Goal: Task Accomplishment & Management: Manage account settings

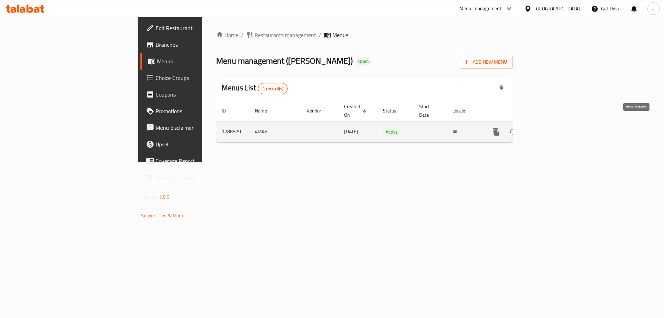
click at [550, 128] on icon "enhanced table" at bounding box center [546, 132] width 8 height 8
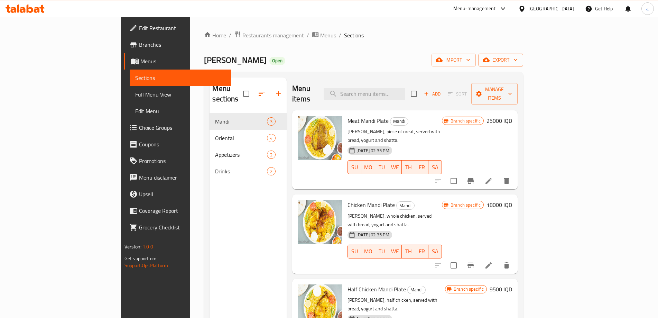
click at [518, 58] on span "export" at bounding box center [501, 60] width 34 height 9
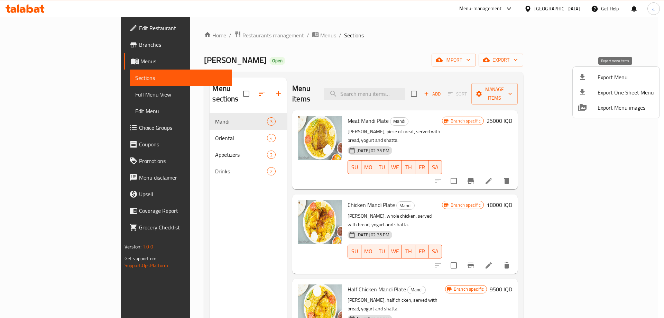
click at [603, 79] on span "Export Menu" at bounding box center [626, 77] width 56 height 8
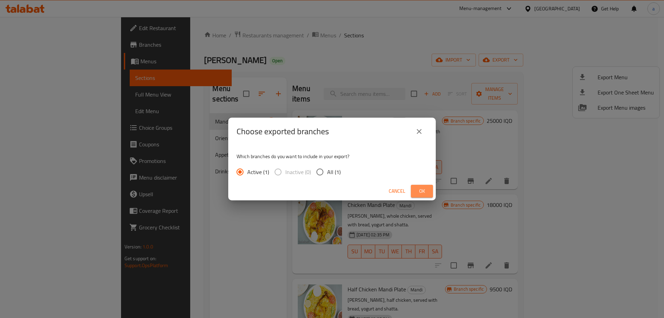
click at [422, 194] on span "Ok" at bounding box center [421, 191] width 11 height 9
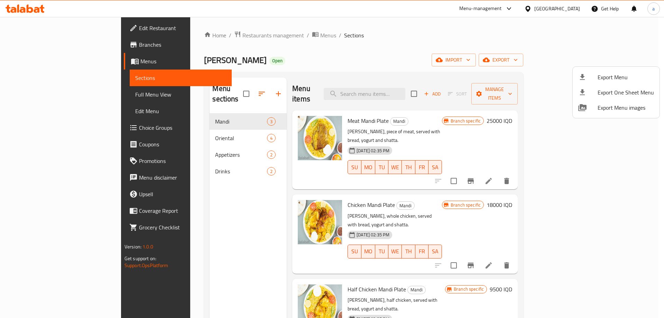
click at [411, 85] on div at bounding box center [332, 159] width 664 height 318
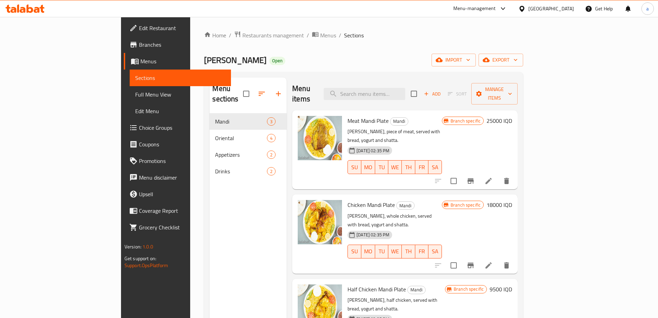
click at [402, 82] on div "Menu items Add Sort Manage items" at bounding box center [404, 93] width 225 height 33
click at [401, 88] on input "search" at bounding box center [365, 94] width 82 height 12
paste input "except for meat mandi"
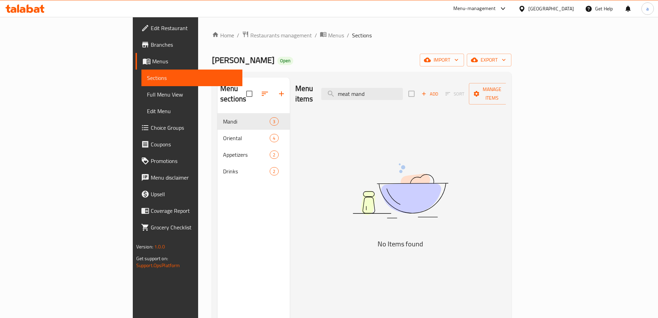
drag, startPoint x: 411, startPoint y: 88, endPoint x: 353, endPoint y: 89, distance: 57.1
click at [355, 88] on div "Menu items meat mand Add Sort Manage items" at bounding box center [400, 93] width 211 height 33
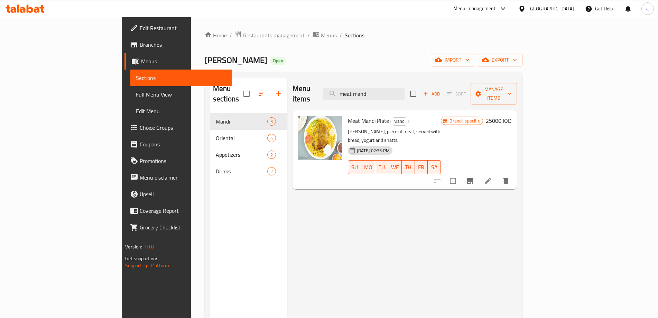
drag, startPoint x: 411, startPoint y: 90, endPoint x: 349, endPoint y: 84, distance: 62.5
click at [349, 84] on div "Menu items meat mand Add Sort Manage items" at bounding box center [405, 93] width 224 height 33
paste input "half chicken mandi"
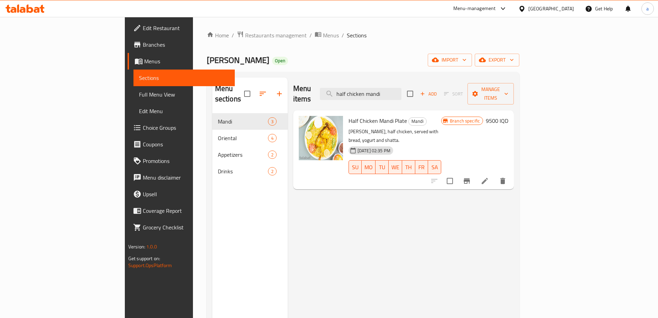
type input "half chicken mandi"
click at [489, 177] on icon at bounding box center [485, 181] width 8 height 8
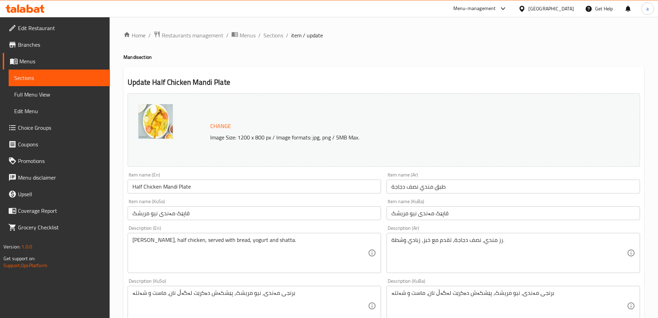
click at [288, 60] on h4 "Mandi section" at bounding box center [383, 57] width 521 height 7
click at [274, 61] on h4 "Mandi section" at bounding box center [383, 57] width 521 height 7
click at [232, 60] on h4 "Mandi section" at bounding box center [383, 57] width 521 height 7
click at [9, 9] on icon at bounding box center [25, 8] width 39 height 8
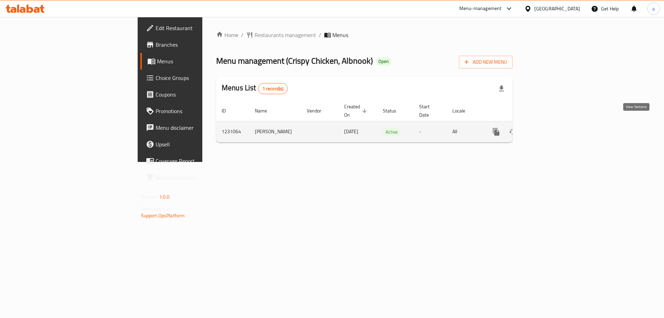
click at [554, 125] on link "enhanced table" at bounding box center [546, 131] width 17 height 17
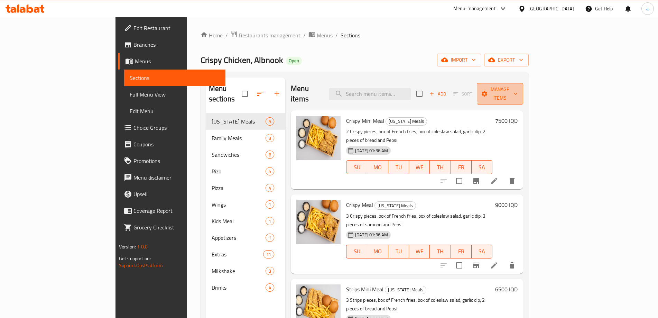
click at [519, 90] on icon "button" at bounding box center [515, 93] width 7 height 7
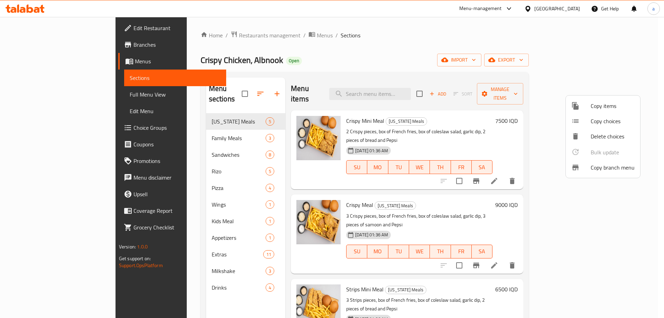
click at [618, 69] on div at bounding box center [332, 159] width 664 height 318
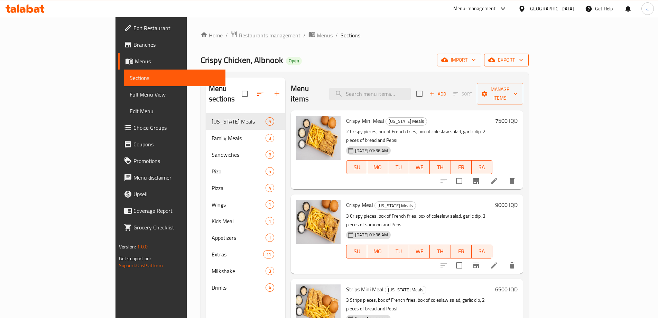
click at [523, 63] on span "export" at bounding box center [507, 60] width 34 height 9
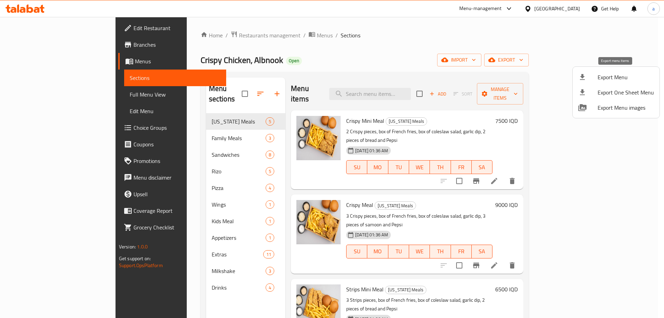
click at [605, 81] on span "Export Menu" at bounding box center [626, 77] width 56 height 8
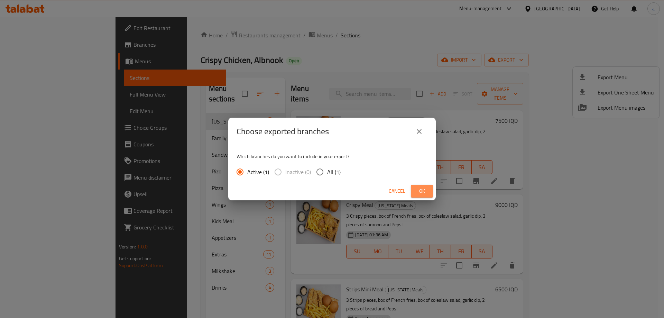
click at [421, 193] on span "Ok" at bounding box center [421, 191] width 11 height 9
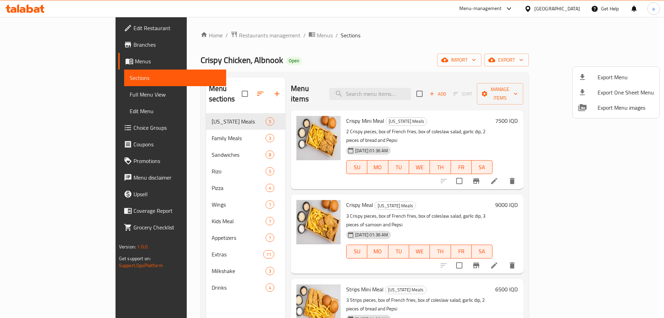
drag, startPoint x: 281, startPoint y: 59, endPoint x: 277, endPoint y: 59, distance: 4.2
click at [281, 59] on div at bounding box center [332, 159] width 664 height 318
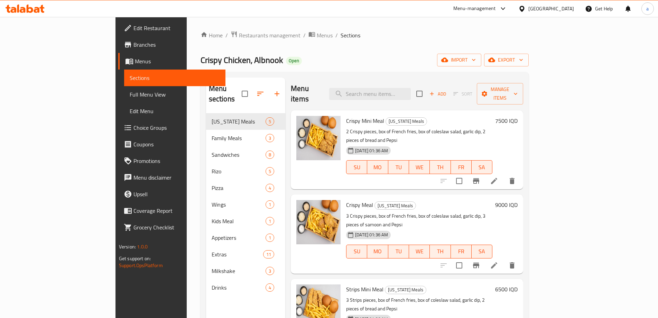
click at [130, 94] on span "Full Menu View" at bounding box center [175, 94] width 90 height 8
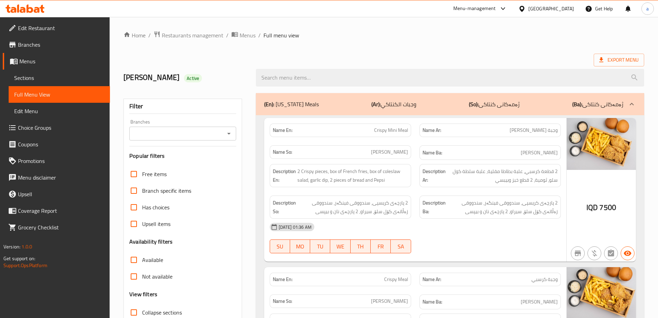
click at [230, 136] on icon "Open" at bounding box center [229, 133] width 8 height 8
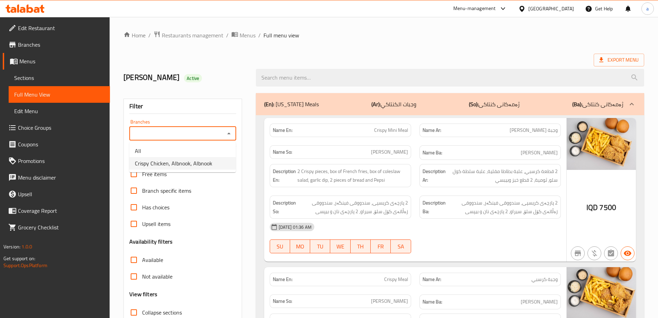
click at [216, 161] on li "Crispy Chicken, Albnook, Albnook" at bounding box center [182, 163] width 107 height 12
type input "Crispy Chicken, Albnook, Albnook"
click at [339, 67] on div at bounding box center [450, 78] width 397 height 26
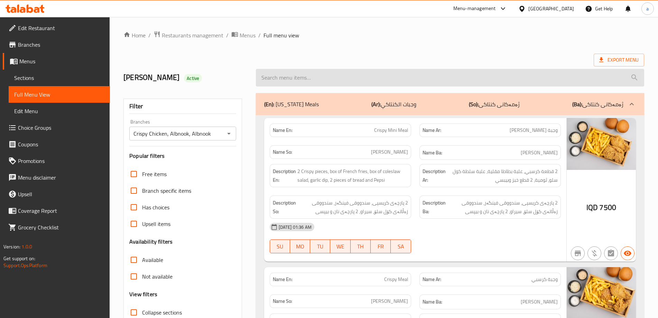
click at [334, 75] on input "search" at bounding box center [450, 78] width 388 height 18
type input "2"
click at [408, 78] on input "search" at bounding box center [450, 78] width 388 height 18
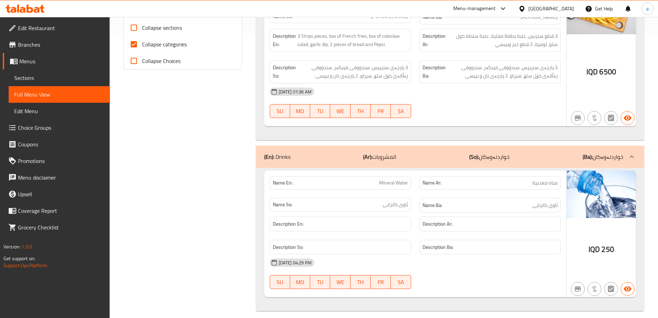
scroll to position [292, 0]
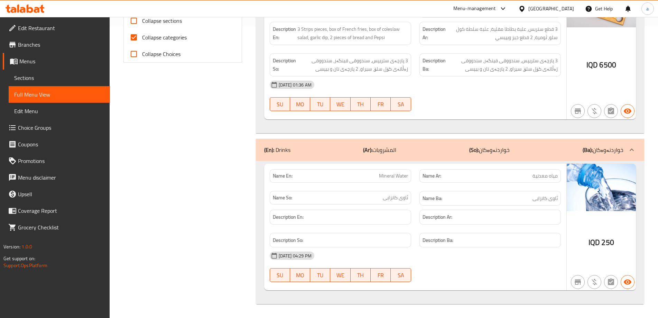
type input "min"
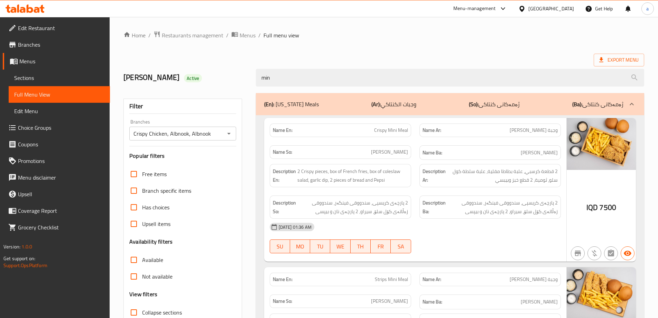
click at [386, 131] on span "Crispy Mini Meal" at bounding box center [391, 130] width 34 height 7
copy span "Crispy Mini Meal"
drag, startPoint x: 302, startPoint y: 78, endPoint x: 234, endPoint y: 82, distance: 67.2
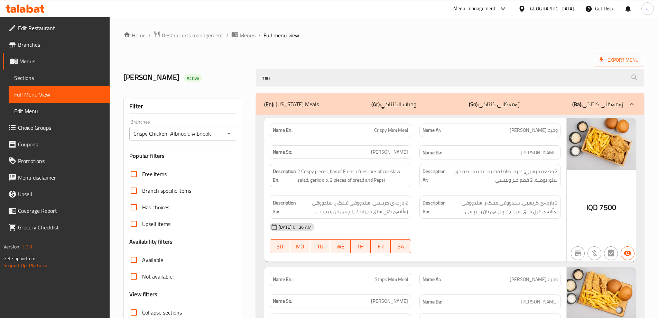
click at [234, 82] on div "LARA Active min" at bounding box center [383, 77] width 529 height 31
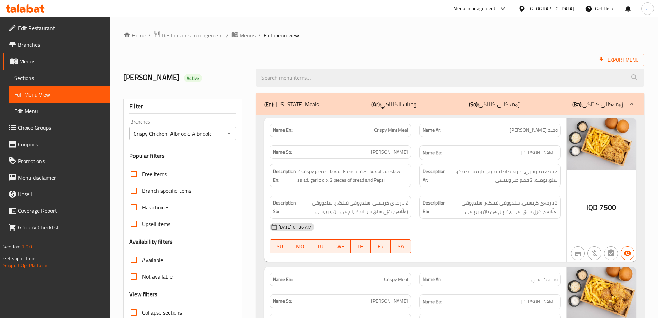
scroll to position [197, 0]
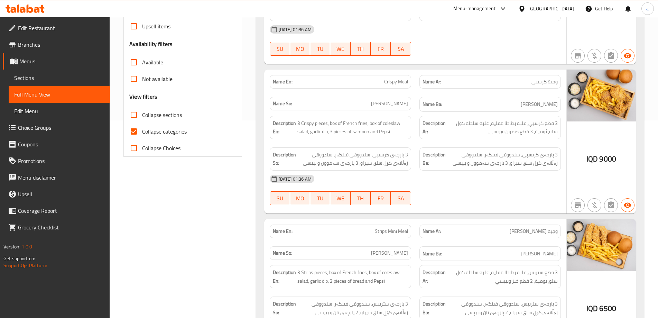
click at [395, 86] on div "Name En: Crispy Meal" at bounding box center [340, 81] width 141 height 13
copy span "Crispy Meal"
click at [34, 83] on link "Sections" at bounding box center [59, 78] width 101 height 17
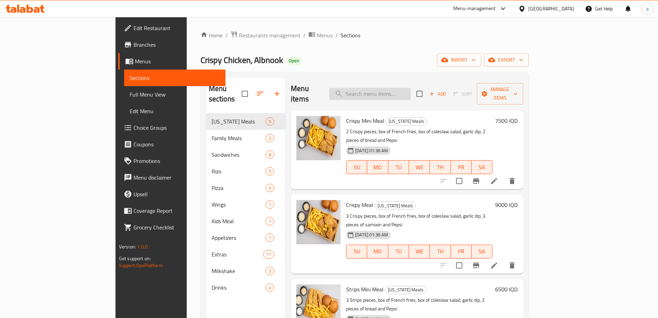
click at [392, 93] on input "search" at bounding box center [370, 94] width 82 height 12
paste input "Crispy Meal"
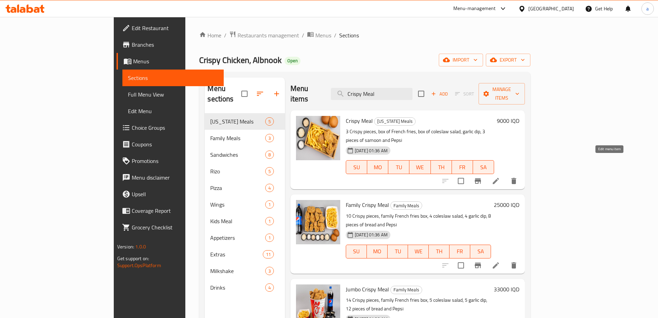
type input "Crispy Meal"
click at [500, 177] on icon at bounding box center [496, 181] width 8 height 8
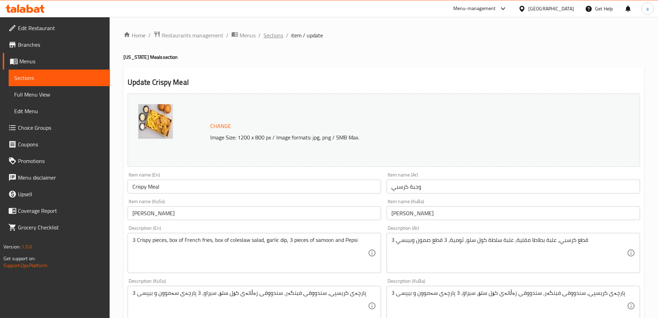
click at [267, 34] on span "Sections" at bounding box center [274, 35] width 20 height 8
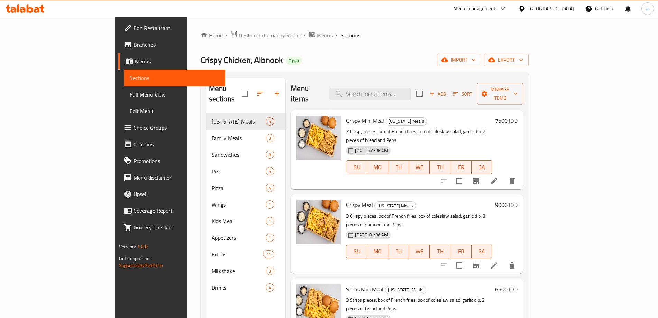
click at [130, 95] on span "Full Menu View" at bounding box center [175, 94] width 90 height 8
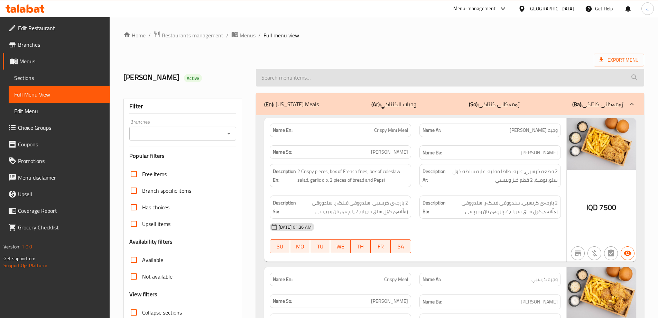
click at [275, 79] on input "search" at bounding box center [450, 78] width 388 height 18
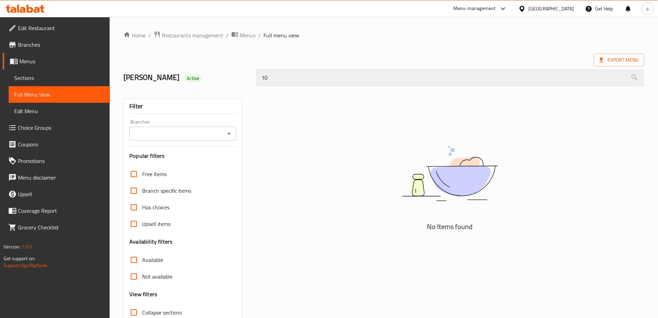
type input "1"
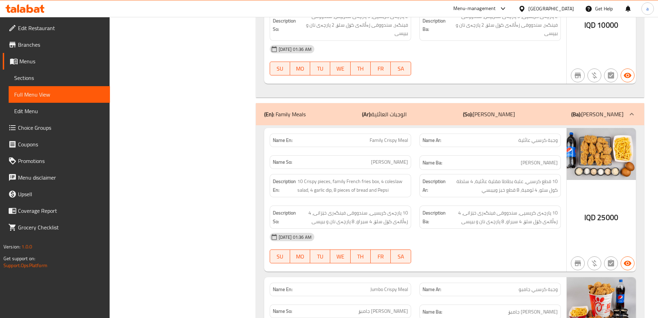
scroll to position [775, 0]
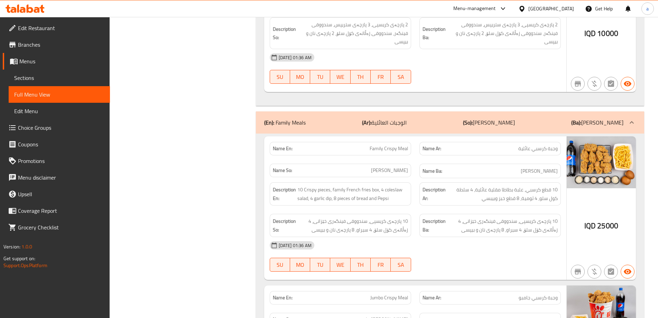
click at [393, 145] on span "Family Crispy Meal" at bounding box center [389, 148] width 38 height 7
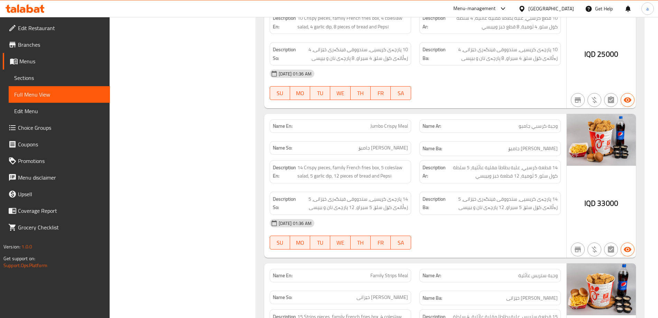
scroll to position [993, 0]
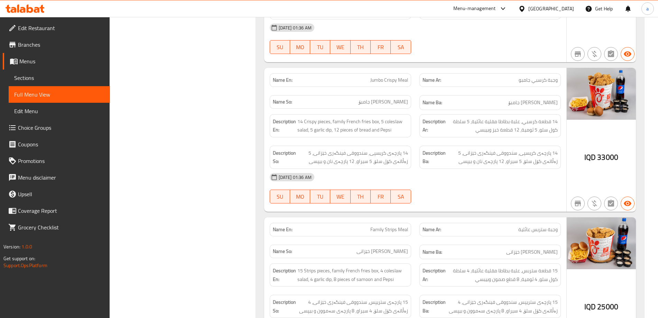
click at [389, 77] on div "Name En: Jumbo Crispy Meal" at bounding box center [340, 79] width 141 height 13
copy span "Jumbo Crispy Meal"
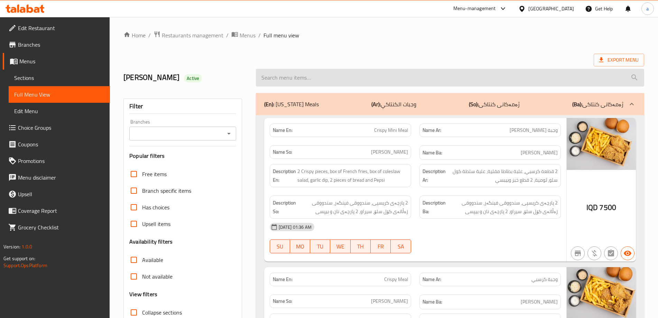
click at [344, 79] on input "search" at bounding box center [450, 78] width 388 height 18
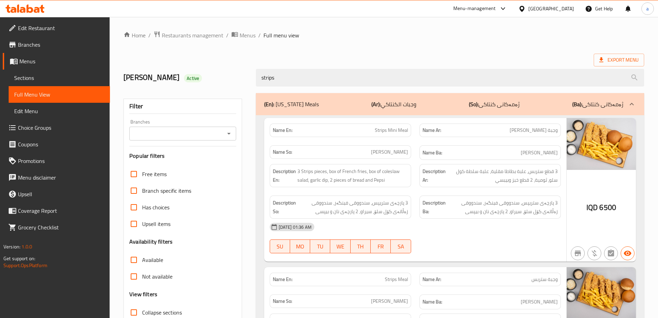
type input "strips"
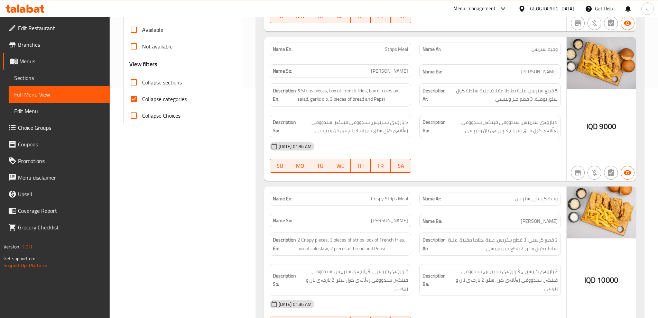
scroll to position [184, 0]
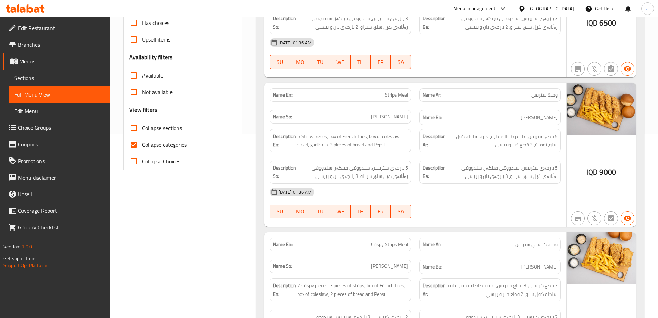
click at [389, 246] on span "Crispy Strips Meal" at bounding box center [389, 244] width 37 height 7
copy span "Crispy Strips Meal"
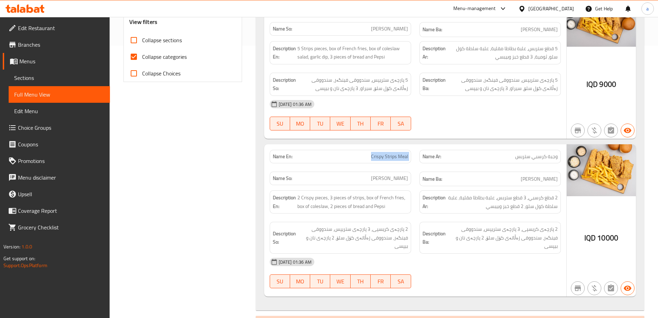
scroll to position [277, 0]
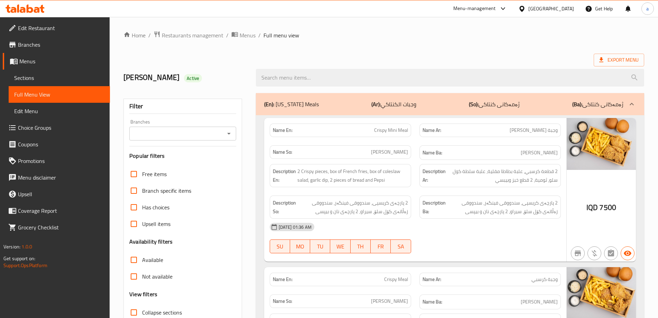
click at [32, 77] on span "Sections" at bounding box center [59, 78] width 90 height 8
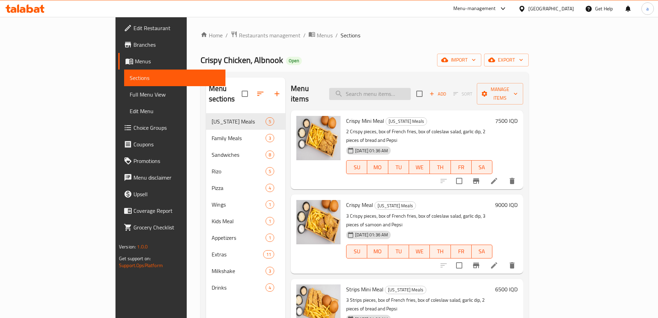
click at [411, 90] on input "search" at bounding box center [370, 94] width 82 height 12
paste input "Crispy Mini Meal"
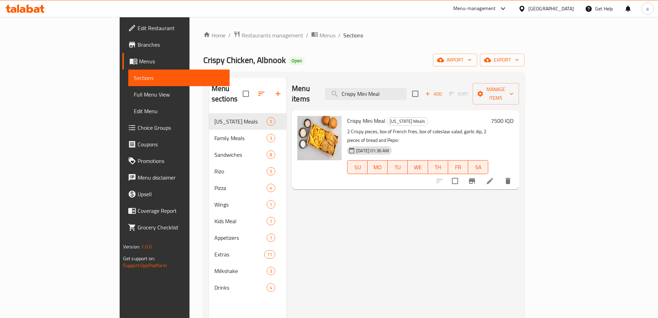
type input "Crispy Mini Meal"
click at [493, 178] on icon at bounding box center [490, 181] width 6 height 6
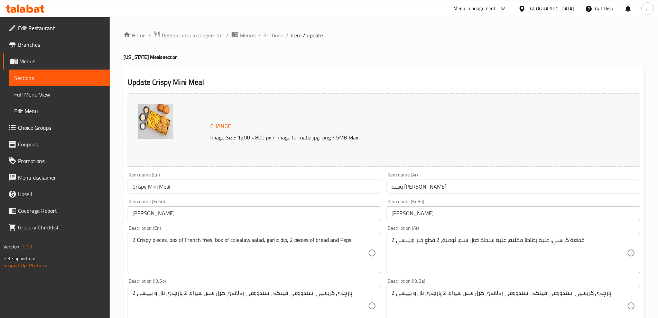
click at [278, 32] on span "Sections" at bounding box center [274, 35] width 20 height 8
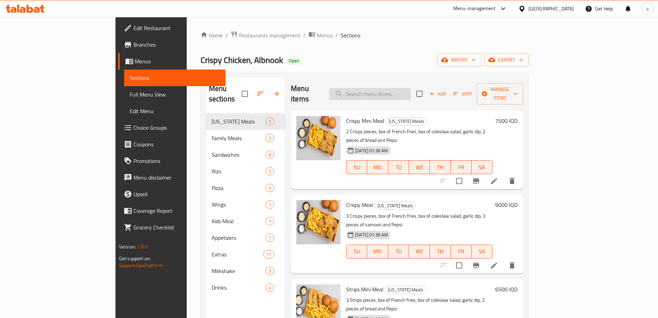
click at [404, 89] on input "search" at bounding box center [370, 94] width 82 height 12
paste input "Family Crispy Meal"
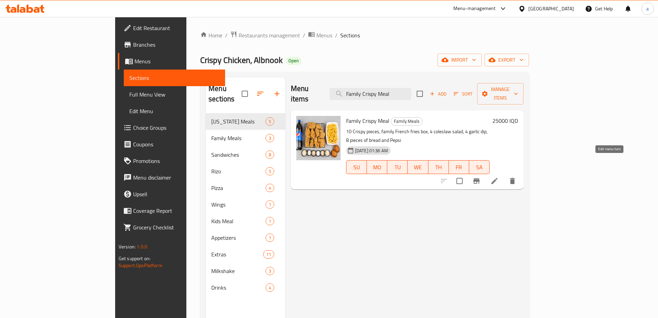
type input "Family Crispy Meal"
click at [499, 177] on icon at bounding box center [494, 181] width 8 height 8
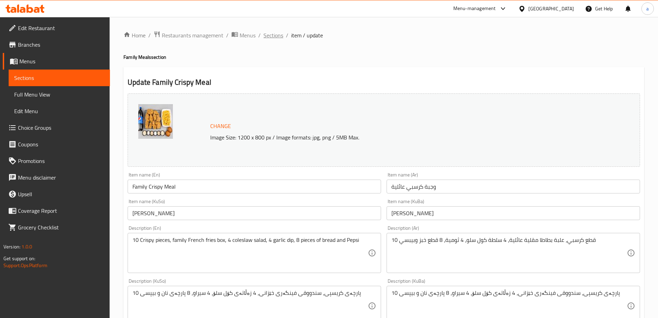
click at [265, 33] on span "Sections" at bounding box center [274, 35] width 20 height 8
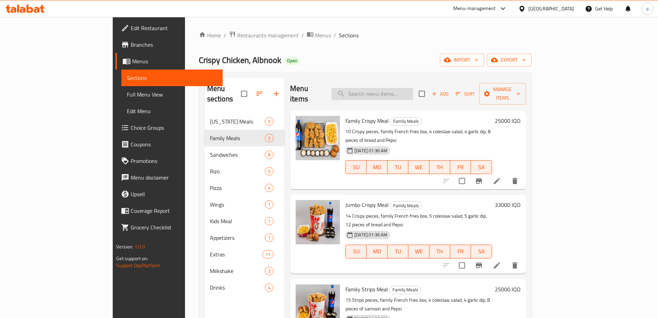
click at [411, 88] on input "search" at bounding box center [373, 94] width 82 height 12
paste input "Jumbo Crispy Meal"
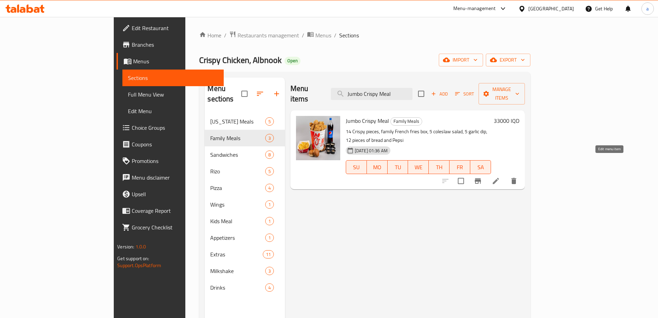
type input "Jumbo Crispy Meal"
click at [500, 177] on icon at bounding box center [496, 181] width 8 height 8
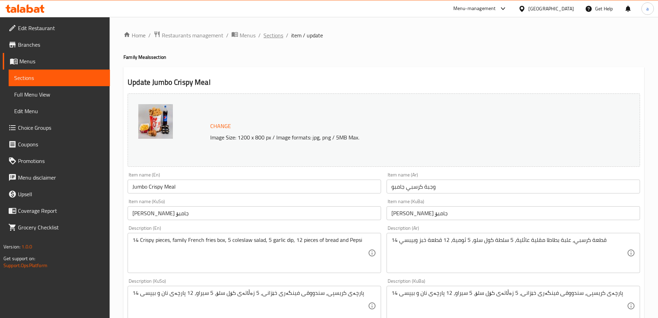
click at [274, 34] on span "Sections" at bounding box center [274, 35] width 20 height 8
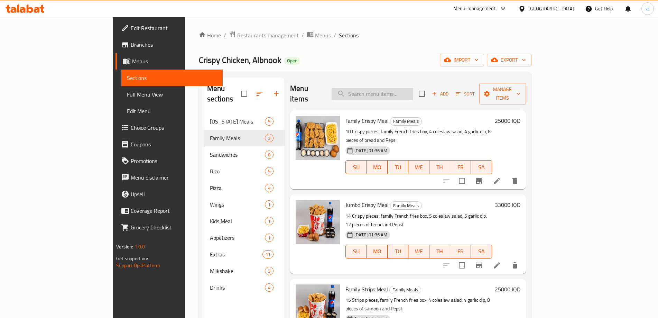
click at [413, 88] on input "search" at bounding box center [373, 94] width 82 height 12
paste input "Crispy Strips Meal"
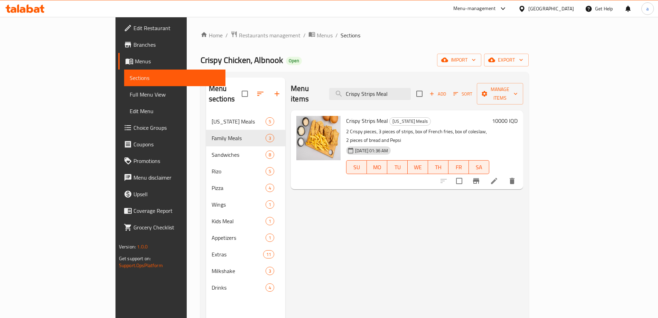
type input "Crispy Strips Meal"
click at [497, 178] on icon at bounding box center [494, 181] width 6 height 6
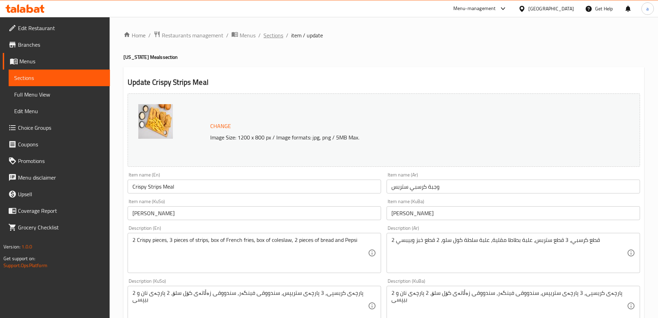
click at [273, 34] on span "Sections" at bounding box center [274, 35] width 20 height 8
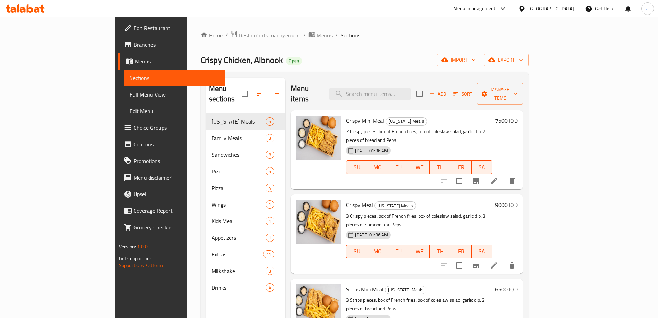
click at [28, 2] on div at bounding box center [25, 9] width 50 height 14
click at [31, 11] on icon at bounding box center [30, 8] width 7 height 8
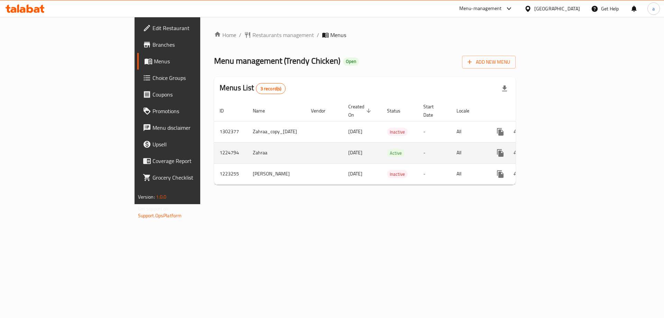
click at [554, 149] on icon "enhanced table" at bounding box center [550, 153] width 8 height 8
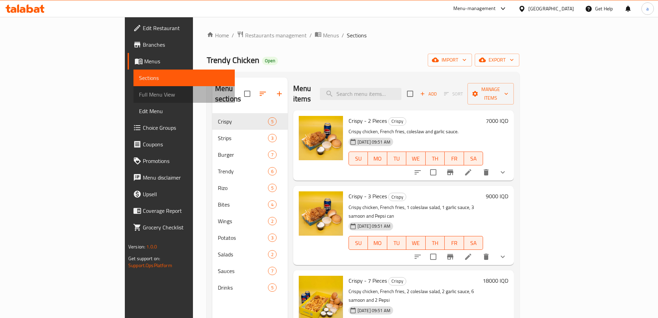
click at [139, 93] on span "Full Menu View" at bounding box center [184, 94] width 90 height 8
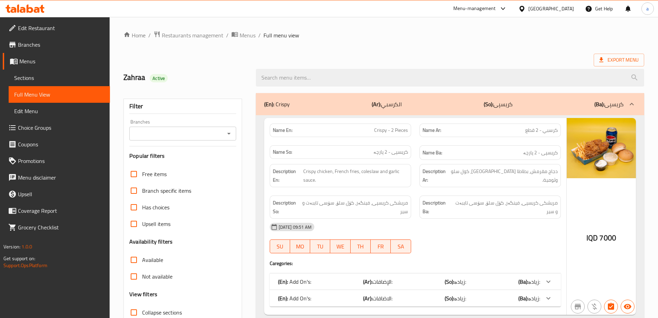
click at [236, 132] on div "Branches" at bounding box center [182, 134] width 107 height 14
click at [229, 137] on icon "Open" at bounding box center [229, 133] width 8 height 8
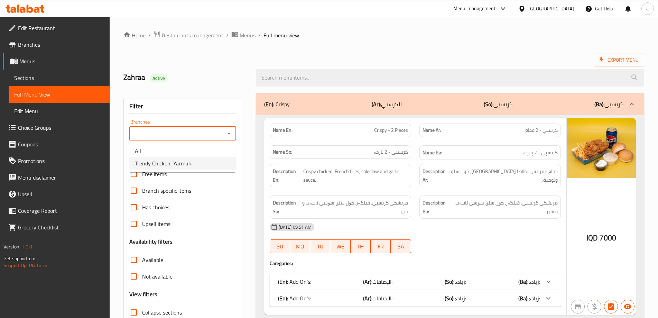
click at [214, 167] on li "Trendy Chicken, Yarmuk" at bounding box center [182, 163] width 107 height 12
type input "Trendy Chicken, Yarmuk"
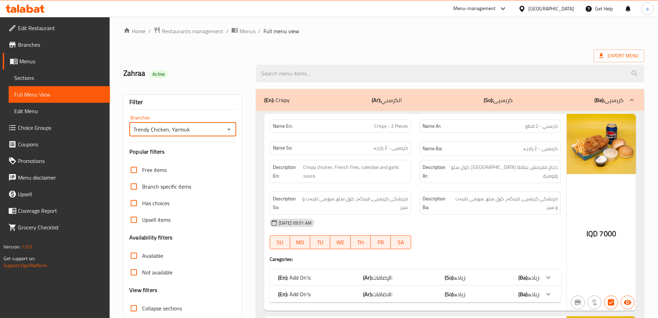
scroll to position [142, 0]
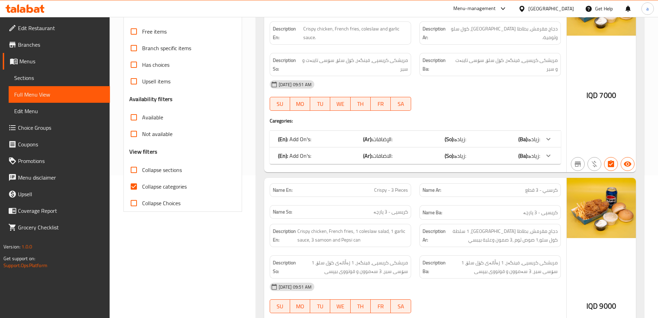
click at [154, 194] on label "Collapse categories" at bounding box center [156, 186] width 61 height 17
click at [142, 194] on input "Collapse categories" at bounding box center [134, 186] width 17 height 17
checkbox input "false"
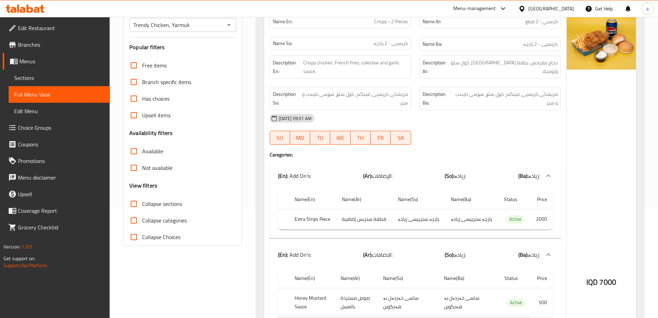
scroll to position [4, 0]
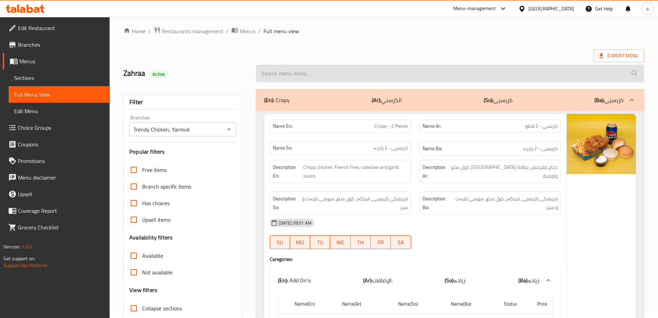
click at [317, 75] on input "search" at bounding box center [450, 74] width 388 height 18
paste input "Wrap Boneless Trendy"
type input "Wrap Boneless Trendy"
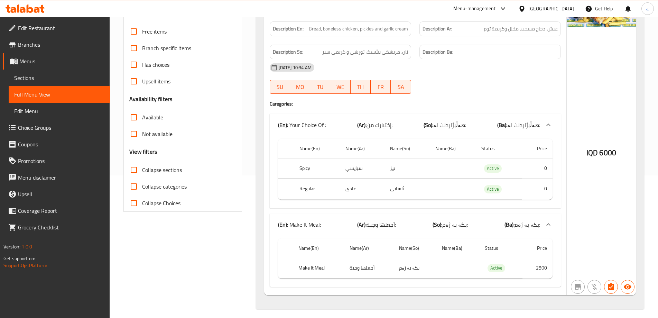
scroll to position [147, 0]
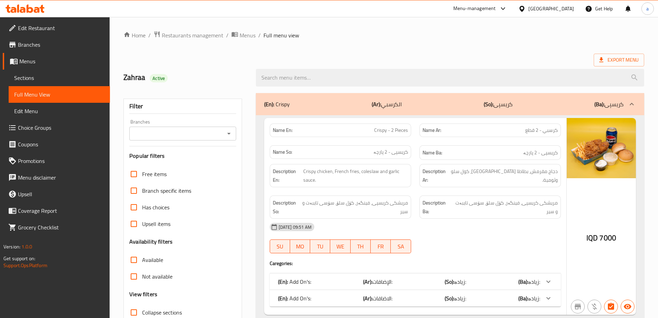
click at [36, 81] on span "Sections" at bounding box center [59, 78] width 90 height 8
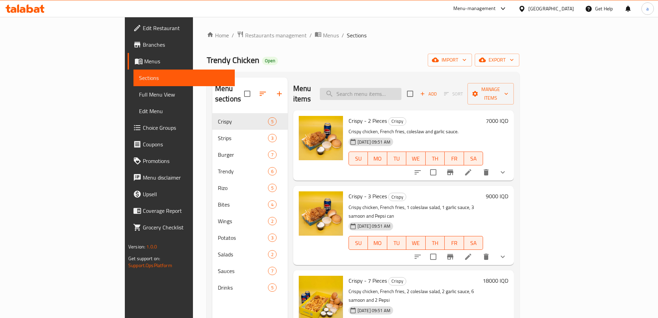
click at [392, 88] on input "search" at bounding box center [361, 94] width 82 height 12
paste input "Wrap Boneless Trendy"
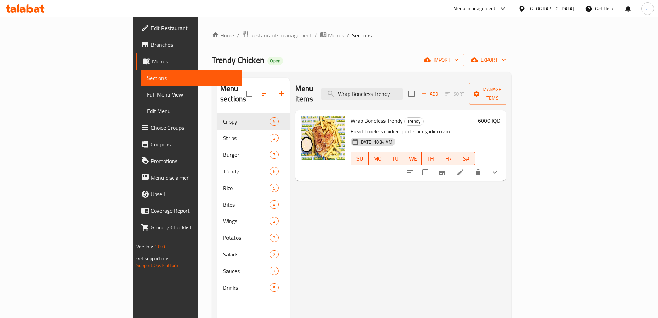
drag, startPoint x: 440, startPoint y: 89, endPoint x: 258, endPoint y: 88, distance: 182.6
click at [295, 86] on div "Menu items Wrap Boneless Trendy Add Sort Manage items" at bounding box center [400, 93] width 211 height 33
paste input "Smoked Boneless Chicken Rizo"
paste input "search"
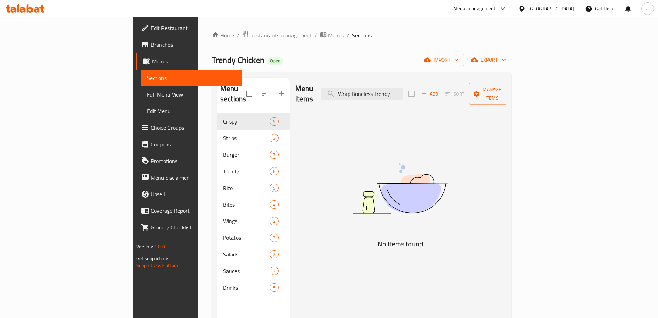
type input "Wrap Boneless Trendy"
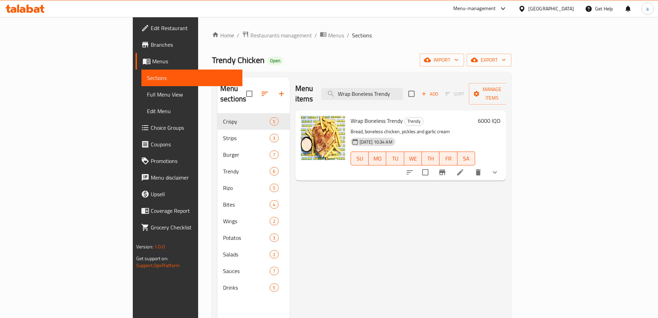
click at [464, 168] on icon at bounding box center [460, 172] width 8 height 8
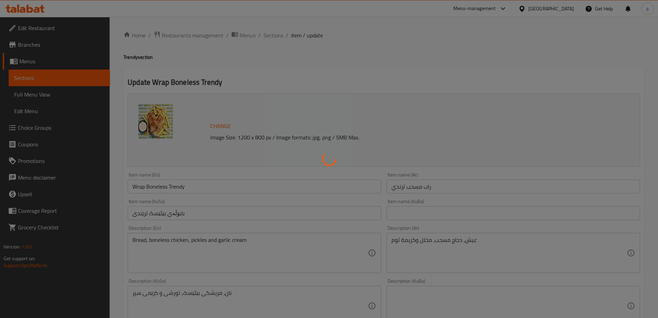
type input "إختيارك من:"
type input "هەڵبژاردنت لە:"
type input "1"
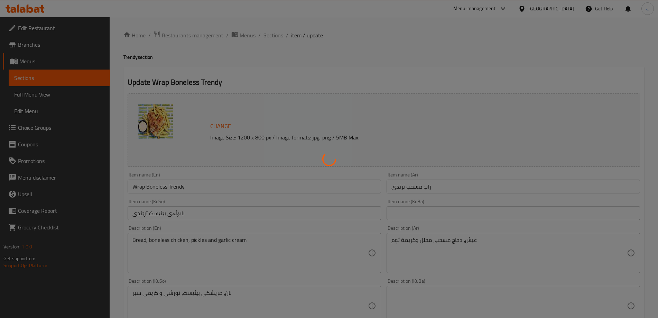
type input "أجعلها وجبة:"
type input "بکە بە ژەم:"
type input "0"
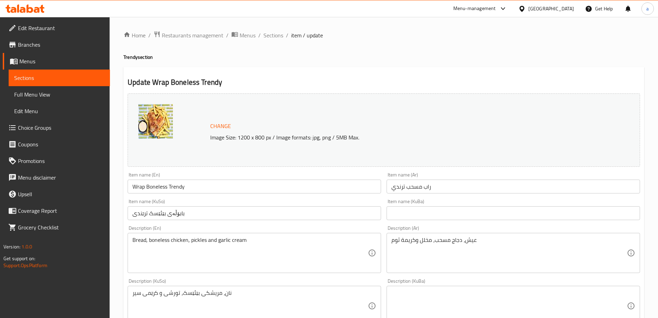
drag, startPoint x: 341, startPoint y: 80, endPoint x: 316, endPoint y: 162, distance: 85.7
click at [341, 80] on h2 "Update Wrap Boneless Trendy" at bounding box center [384, 82] width 513 height 10
click at [43, 78] on span "Sections" at bounding box center [59, 78] width 90 height 8
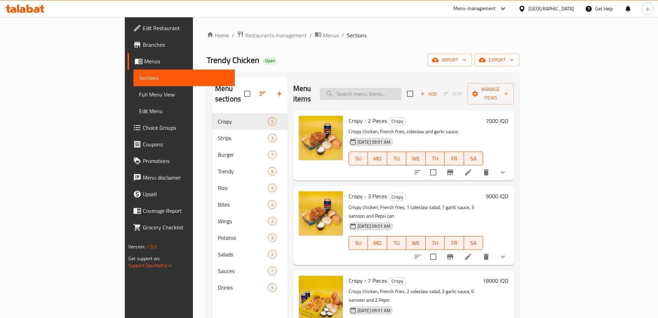
click at [400, 90] on input "search" at bounding box center [361, 94] width 82 height 12
paste input "Smoked Boneless Chicken Rizo"
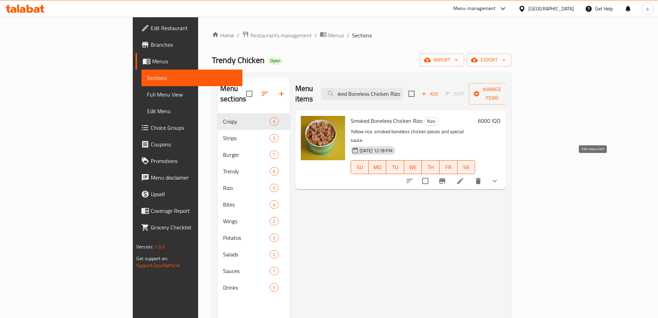
type input "Smoked Boneless Chicken Rizo"
click at [463, 178] on icon at bounding box center [460, 181] width 6 height 6
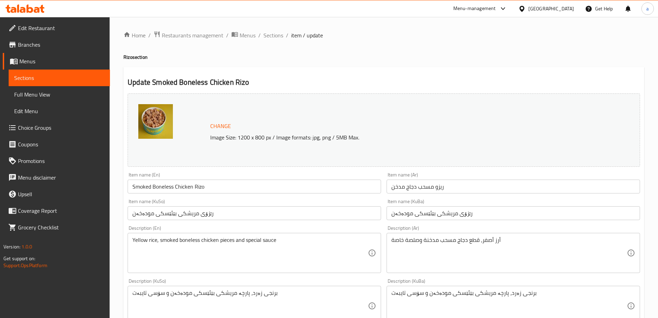
click at [39, 9] on icon at bounding box center [37, 10] width 6 height 6
